Goal: Information Seeking & Learning: Learn about a topic

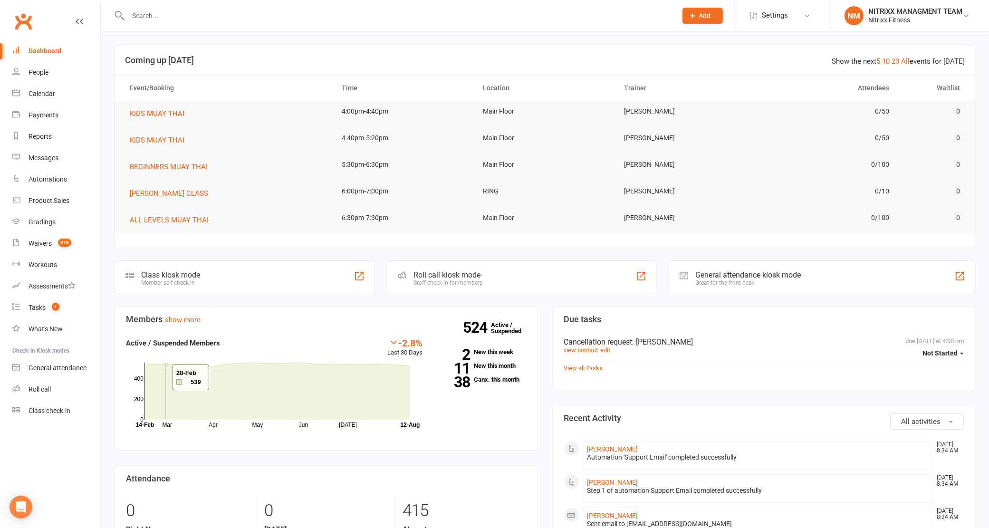
click at [161, 377] on icon at bounding box center [277, 391] width 265 height 57
drag, startPoint x: 335, startPoint y: 223, endPoint x: 520, endPoint y: 210, distance: 185.0
click at [520, 210] on tr "ALL LEVELS MUAY THAI 6:30pm-7:30pm [GEOGRAPHIC_DATA][PERSON_NAME] 0/100 0" at bounding box center [545, 220] width 861 height 27
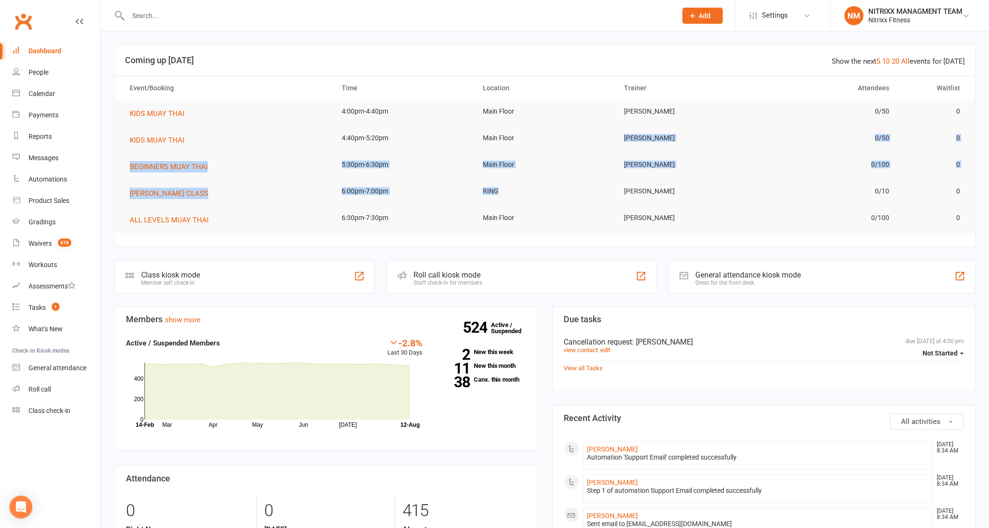
drag, startPoint x: 565, startPoint y: 136, endPoint x: 625, endPoint y: 187, distance: 79.0
click at [591, 200] on table "Event/Booking Time Location Trainer Attendees Waitlist KIDS MUAY THAI 4:00pm-4:…" at bounding box center [545, 155] width 861 height 158
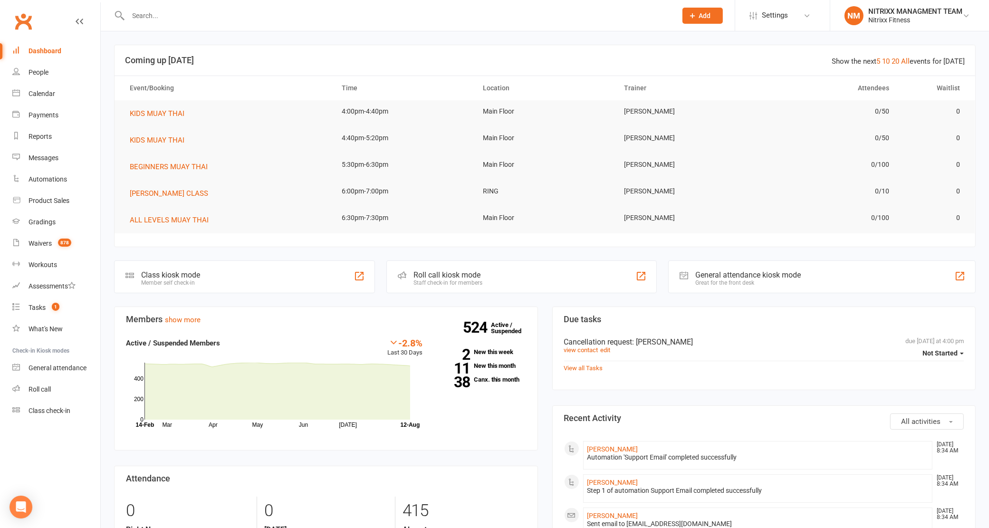
click at [629, 181] on td "[PERSON_NAME]" at bounding box center [686, 191] width 141 height 22
drag, startPoint x: 664, startPoint y: 182, endPoint x: 483, endPoint y: 192, distance: 181.4
click at [483, 192] on tr "[PERSON_NAME] CLASS 6:00pm-7:00pm RING [PERSON_NAME] 0/10 0" at bounding box center [545, 193] width 861 height 27
click at [507, 187] on td "RING" at bounding box center [544, 191] width 141 height 22
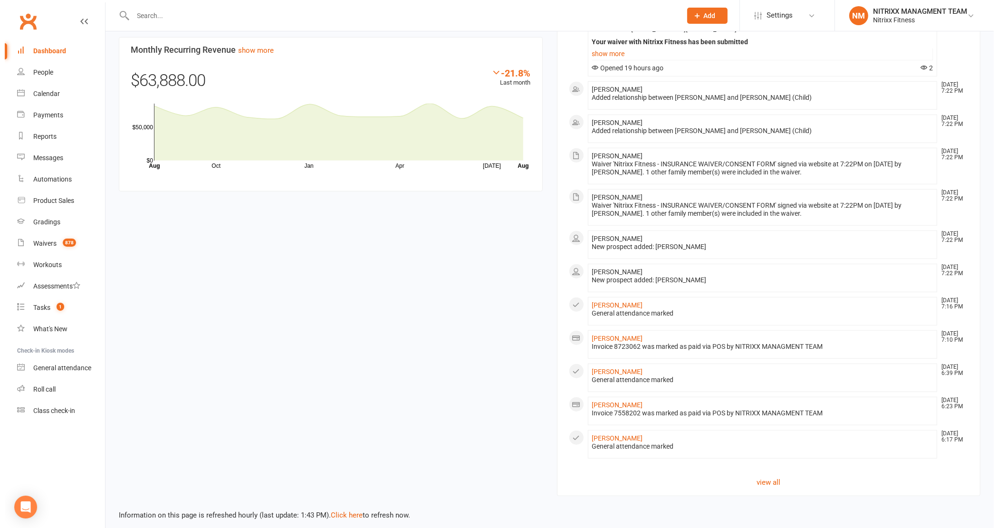
scroll to position [761, 0]
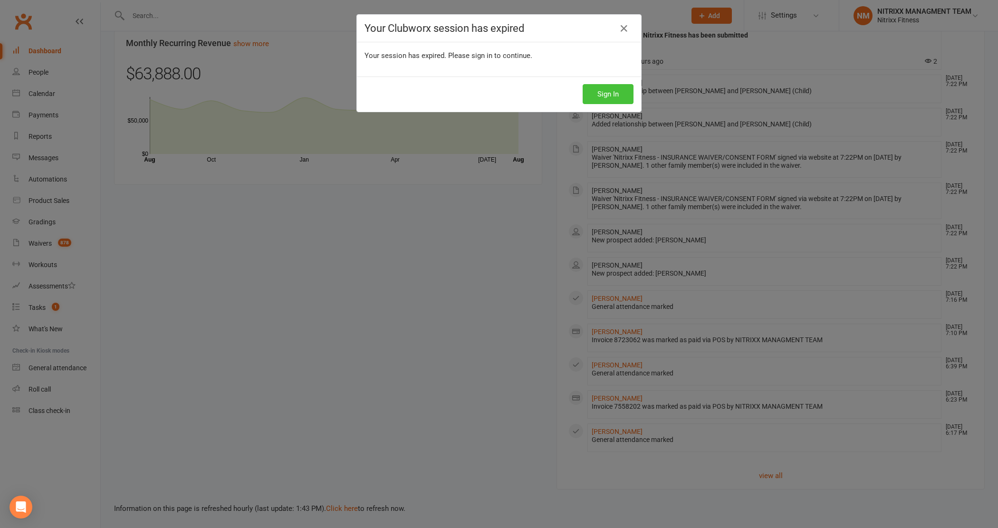
click at [598, 97] on button "Sign In" at bounding box center [608, 94] width 51 height 20
